Goal: Task Accomplishment & Management: Manage account settings

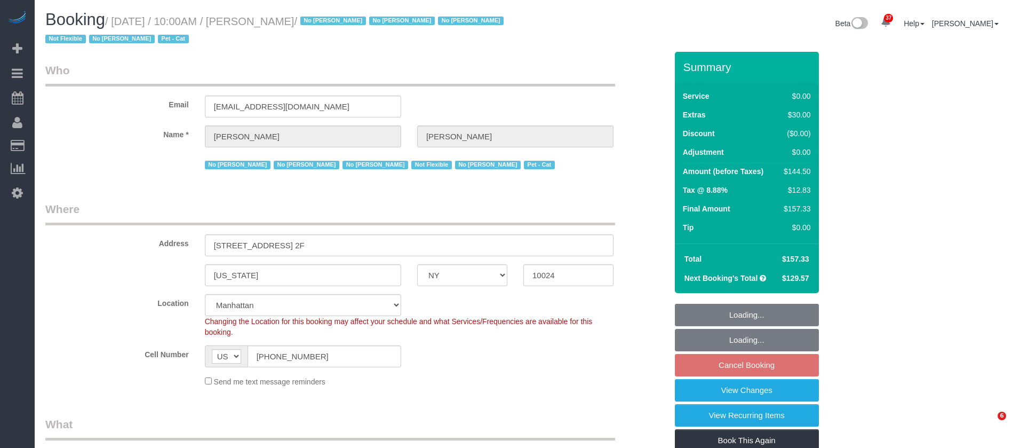
select select "NY"
select select "spot3"
select select "number:89"
select select "number:90"
select select "number:14"
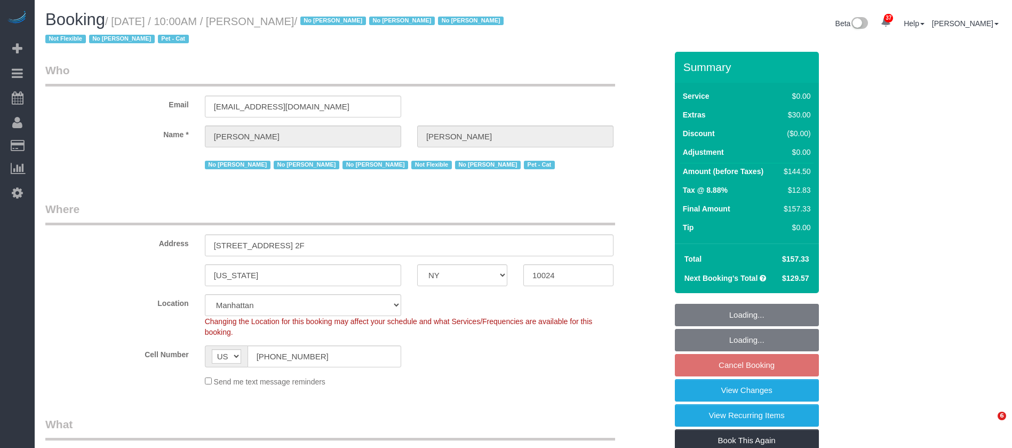
select select "number:5"
select select "number:21"
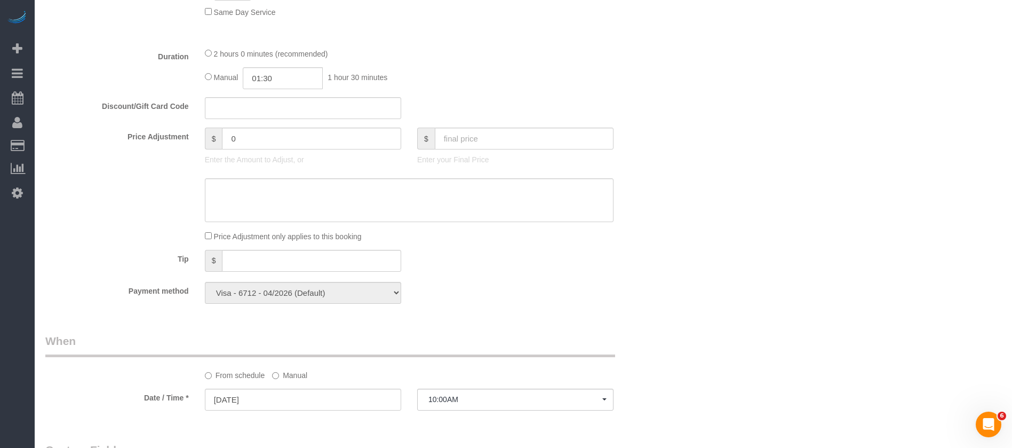
scroll to position [560, 0]
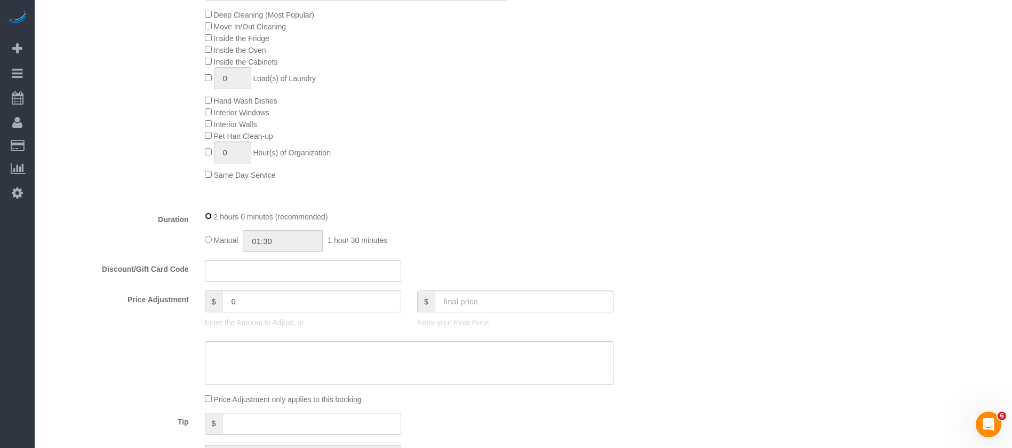
select select "spot62"
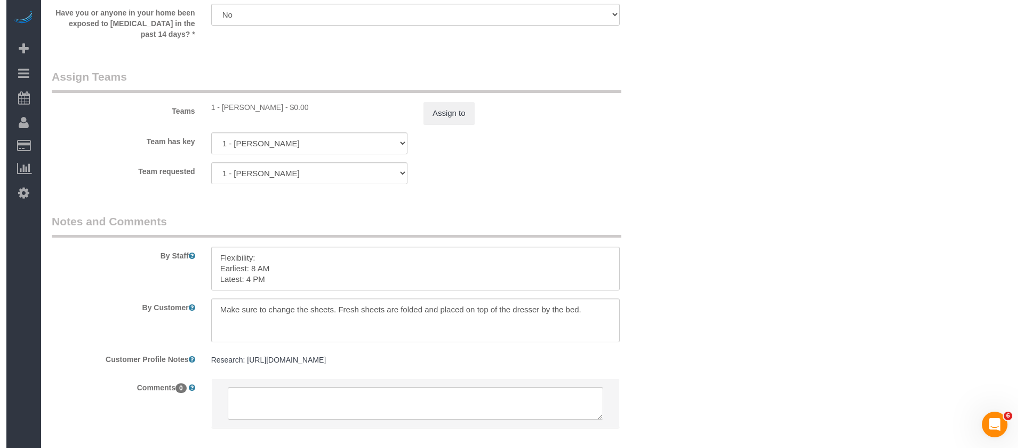
scroll to position [1441, 0]
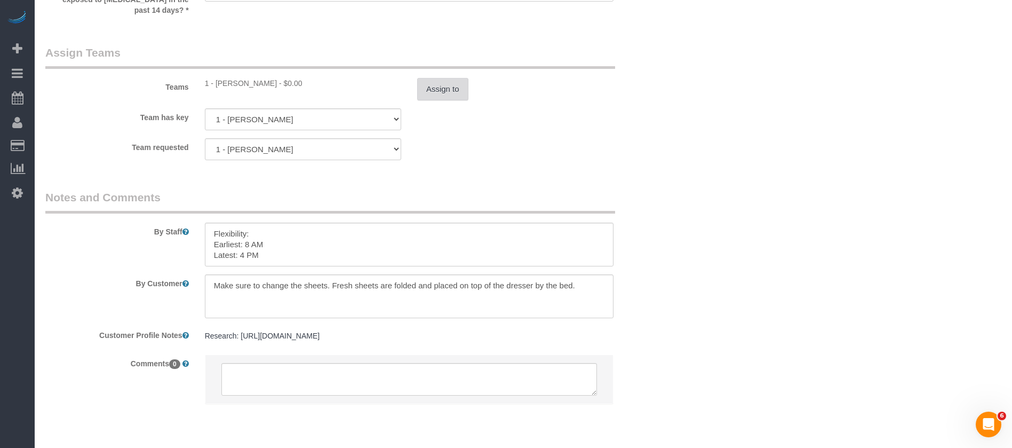
click at [438, 92] on button "Assign to" at bounding box center [442, 89] width 51 height 22
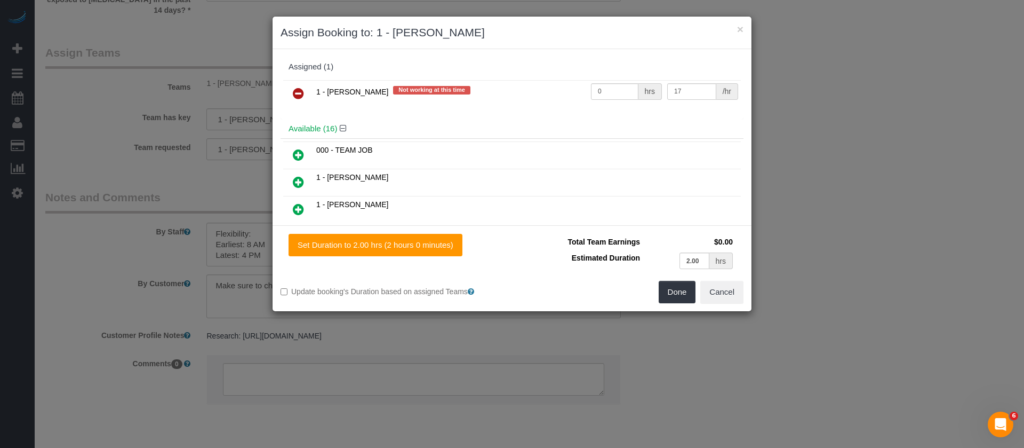
click at [374, 90] on span "1 - [PERSON_NAME]" at bounding box center [352, 91] width 72 height 9
drag, startPoint x: 282, startPoint y: 91, endPoint x: 288, endPoint y: 91, distance: 5.9
click at [287, 91] on td at bounding box center [298, 93] width 30 height 27
drag, startPoint x: 296, startPoint y: 93, endPoint x: 482, endPoint y: 138, distance: 191.0
click at [296, 93] on icon at bounding box center [298, 93] width 11 height 13
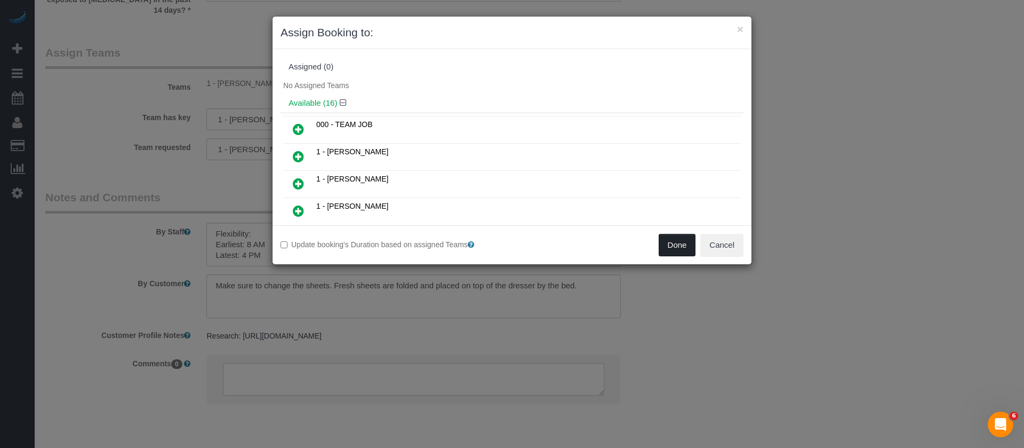
click at [680, 243] on button "Done" at bounding box center [677, 245] width 37 height 22
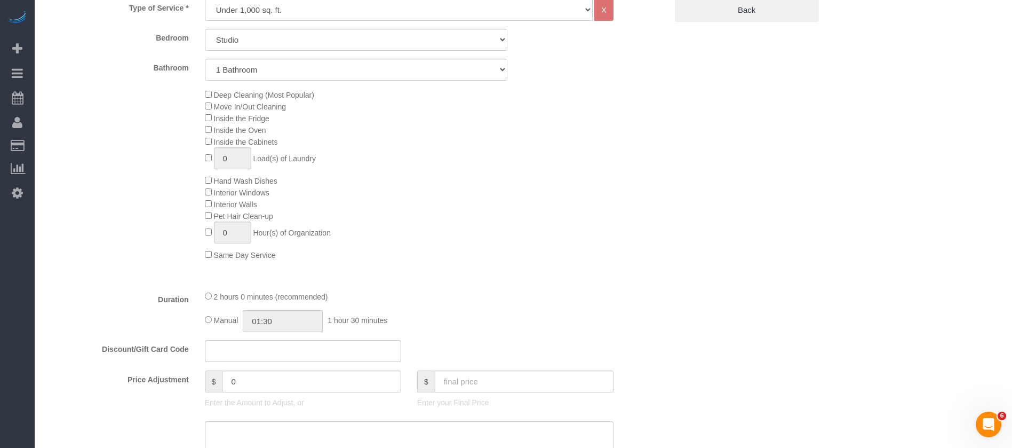
scroll to position [240, 0]
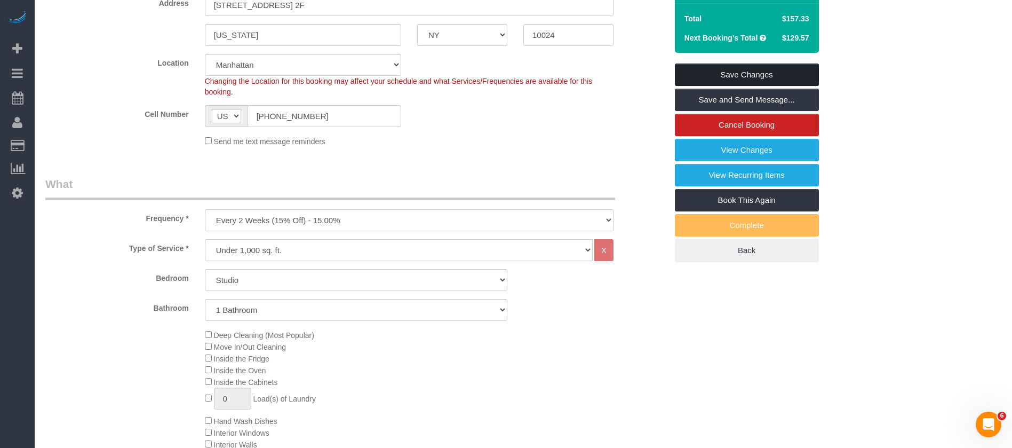
click at [784, 69] on link "Save Changes" at bounding box center [747, 74] width 144 height 22
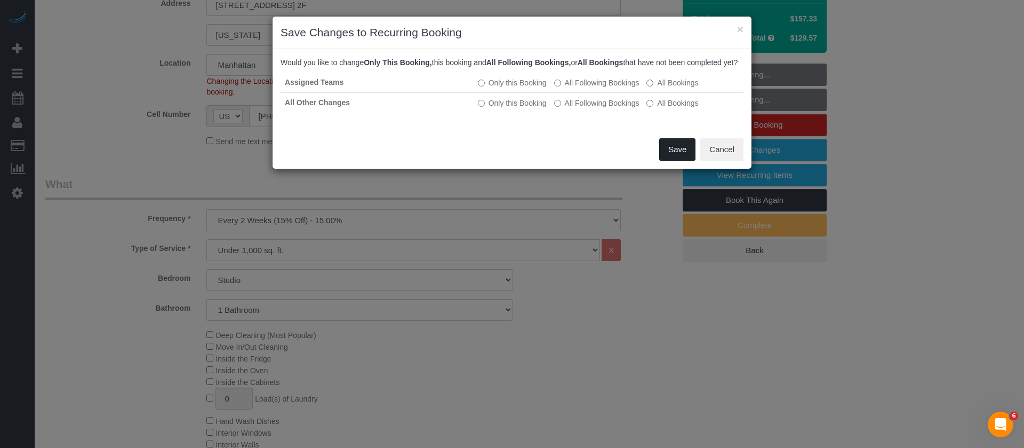
click at [676, 161] on button "Save" at bounding box center [677, 149] width 36 height 22
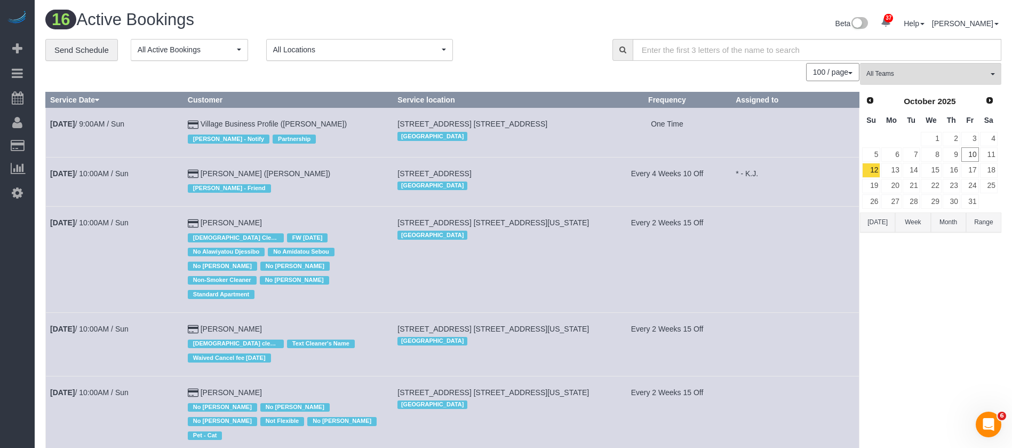
click at [416, 54] on span "All Locations" at bounding box center [356, 49] width 166 height 11
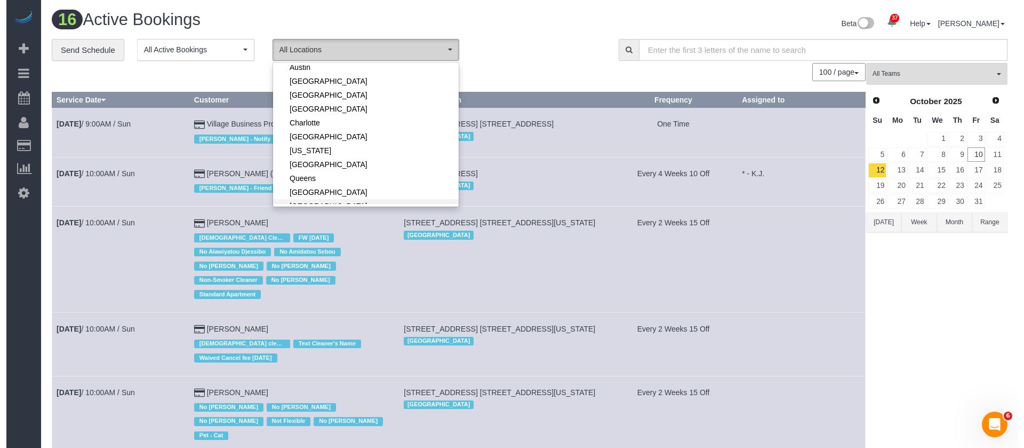
scroll to position [80, 0]
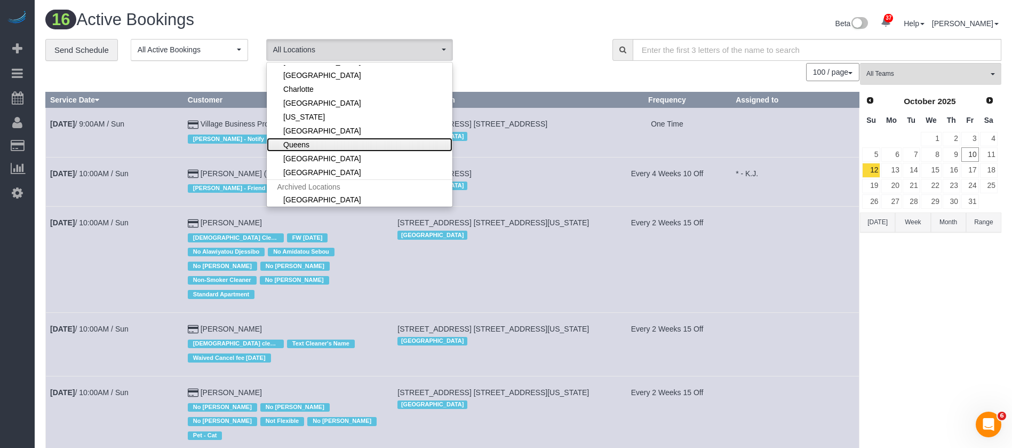
click at [336, 144] on link "Queens" at bounding box center [360, 145] width 186 height 14
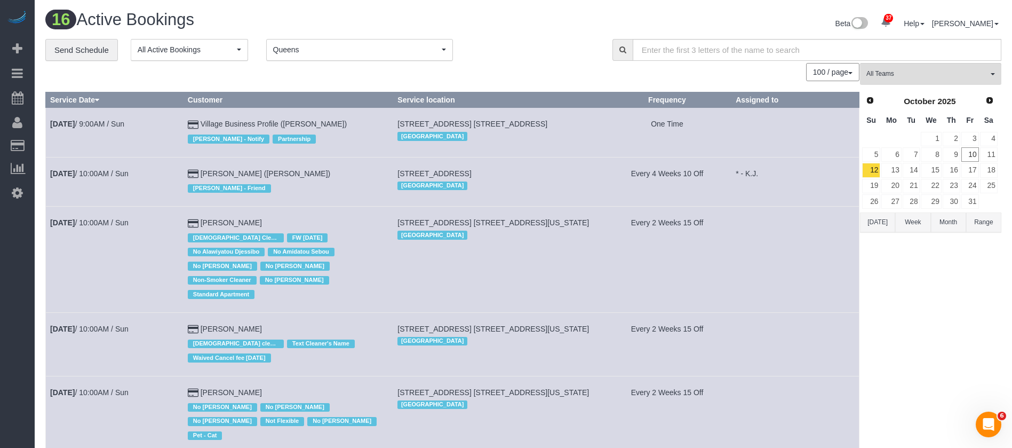
click at [512, 36] on div "16 Active Bookings Beta 37 Your Notifications You have 0 alerts × You have 4 to…" at bounding box center [523, 25] width 972 height 28
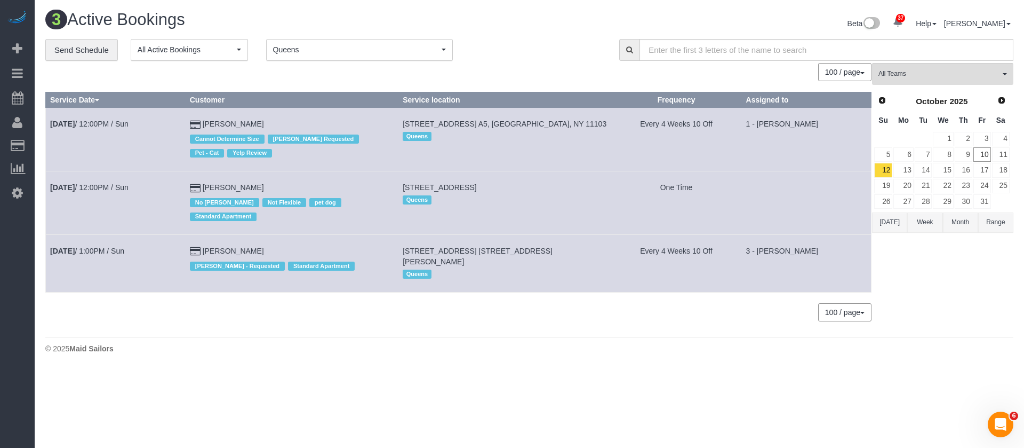
click at [396, 42] on button "Queens Queens" at bounding box center [359, 50] width 187 height 22
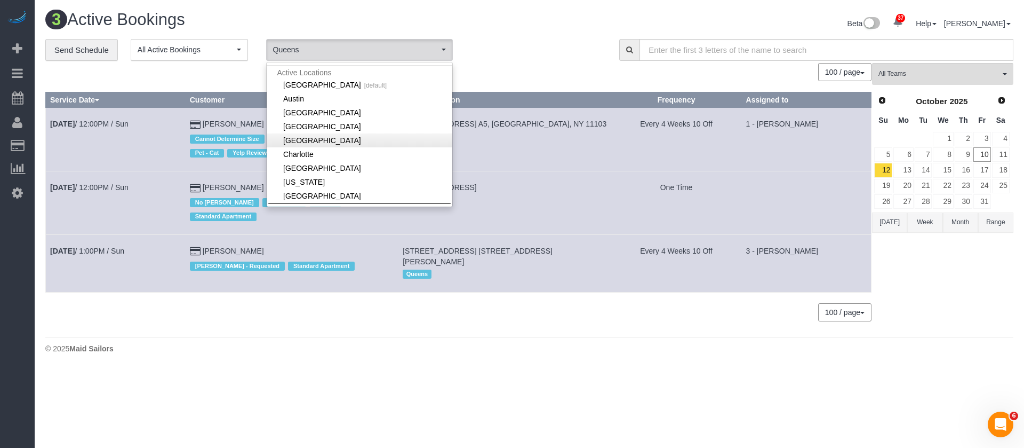
scroll to position [0, 0]
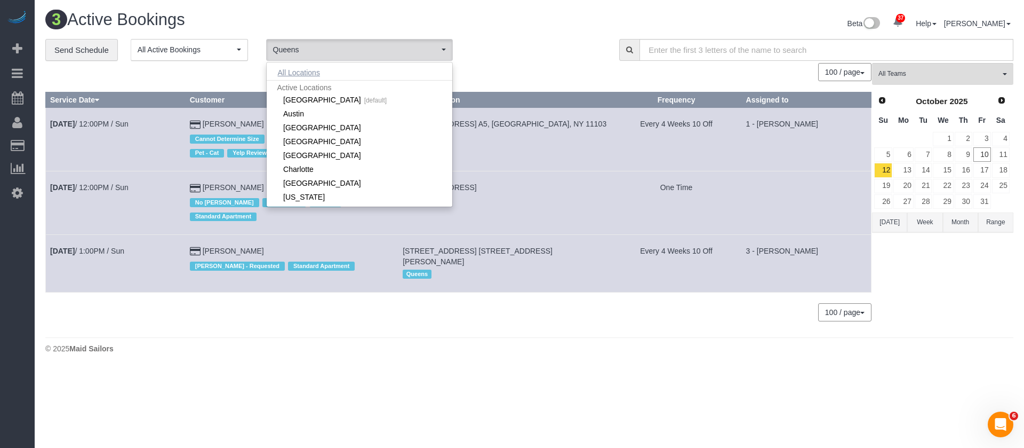
click at [307, 68] on button "All Locations" at bounding box center [299, 72] width 65 height 15
click at [404, 18] on h1 "3 Active Bookings" at bounding box center [283, 20] width 476 height 18
